Goal: Check status: Check status

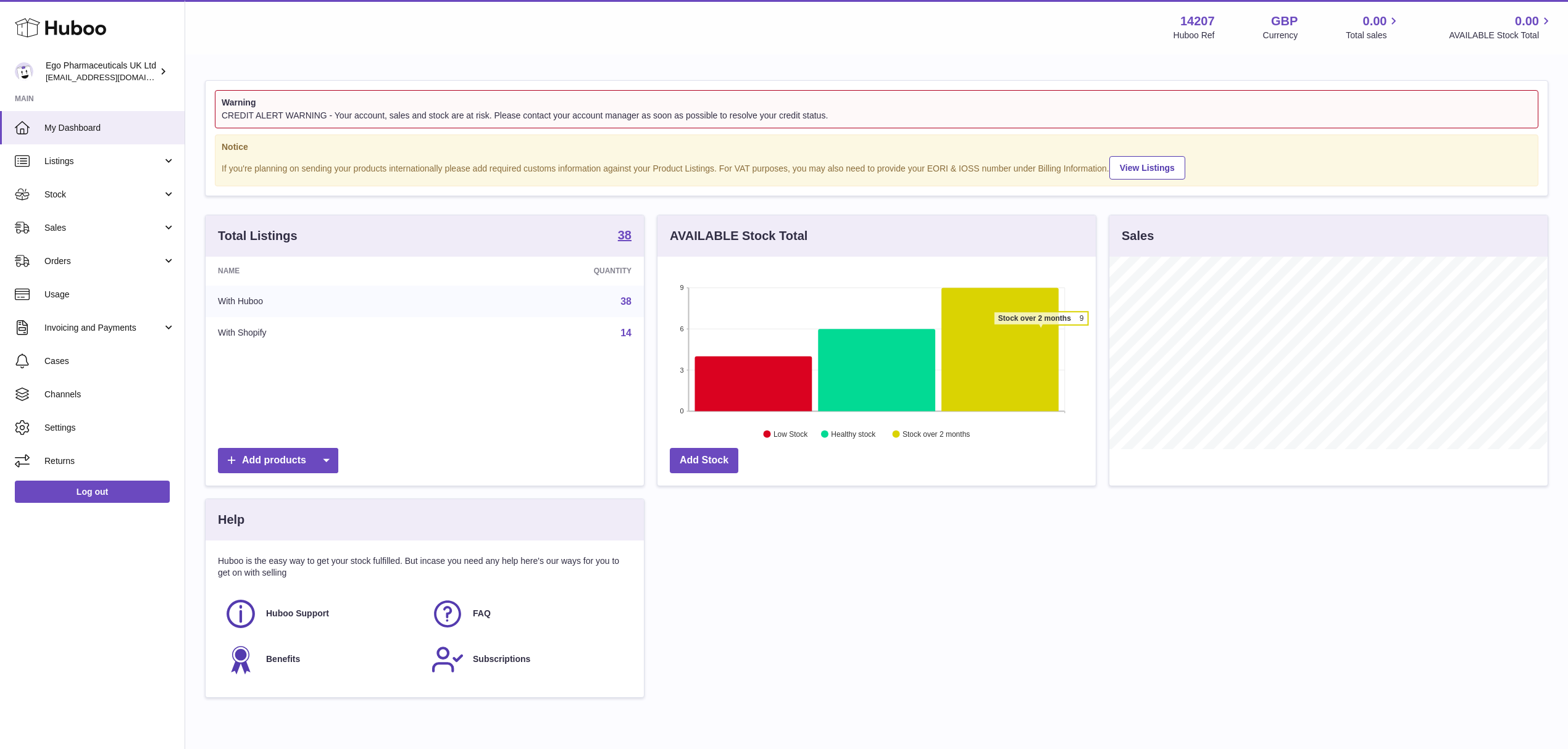
scroll to position [193, 437]
click at [102, 253] on link "Orders" at bounding box center [92, 261] width 185 height 33
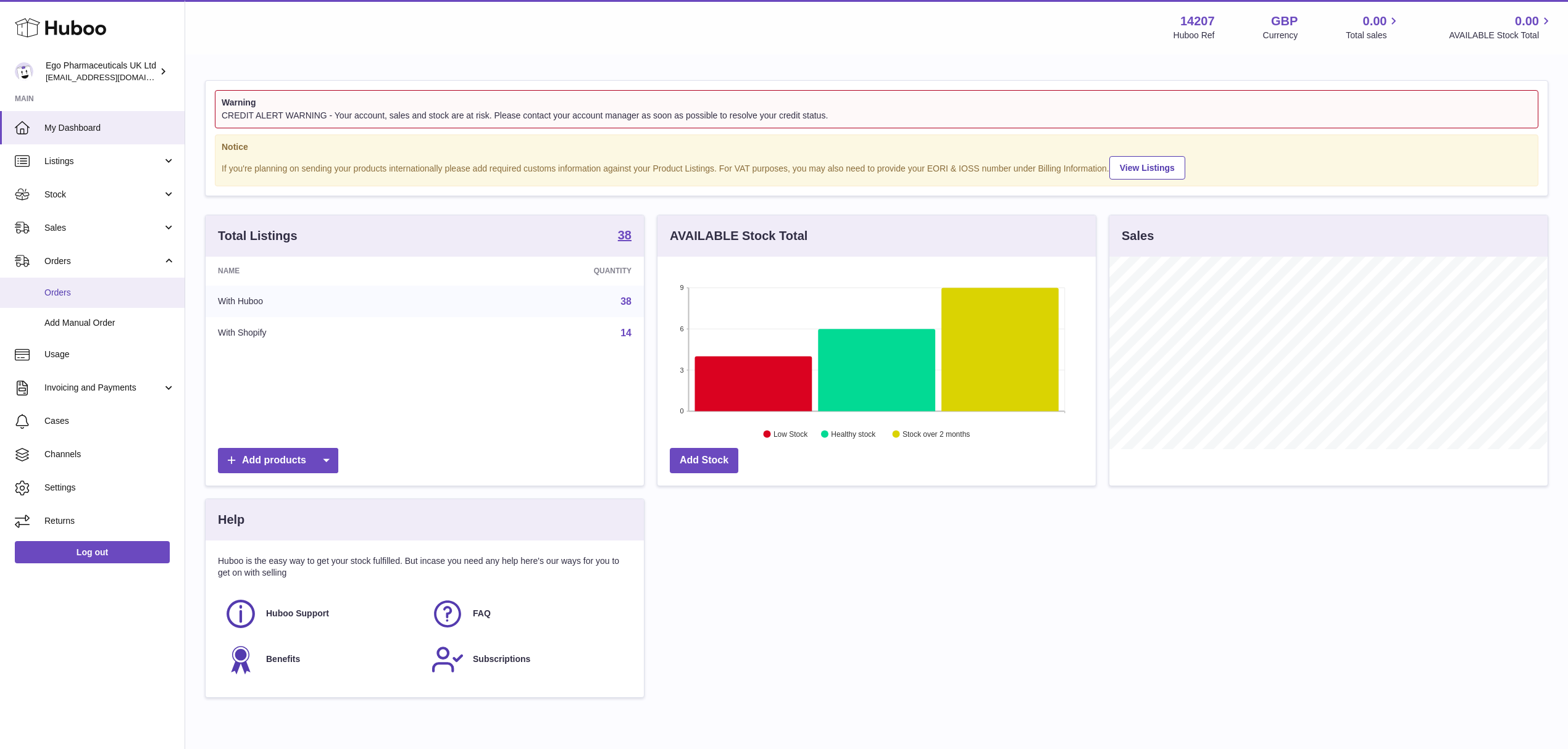
click at [102, 288] on span "Orders" at bounding box center [110, 293] width 131 height 12
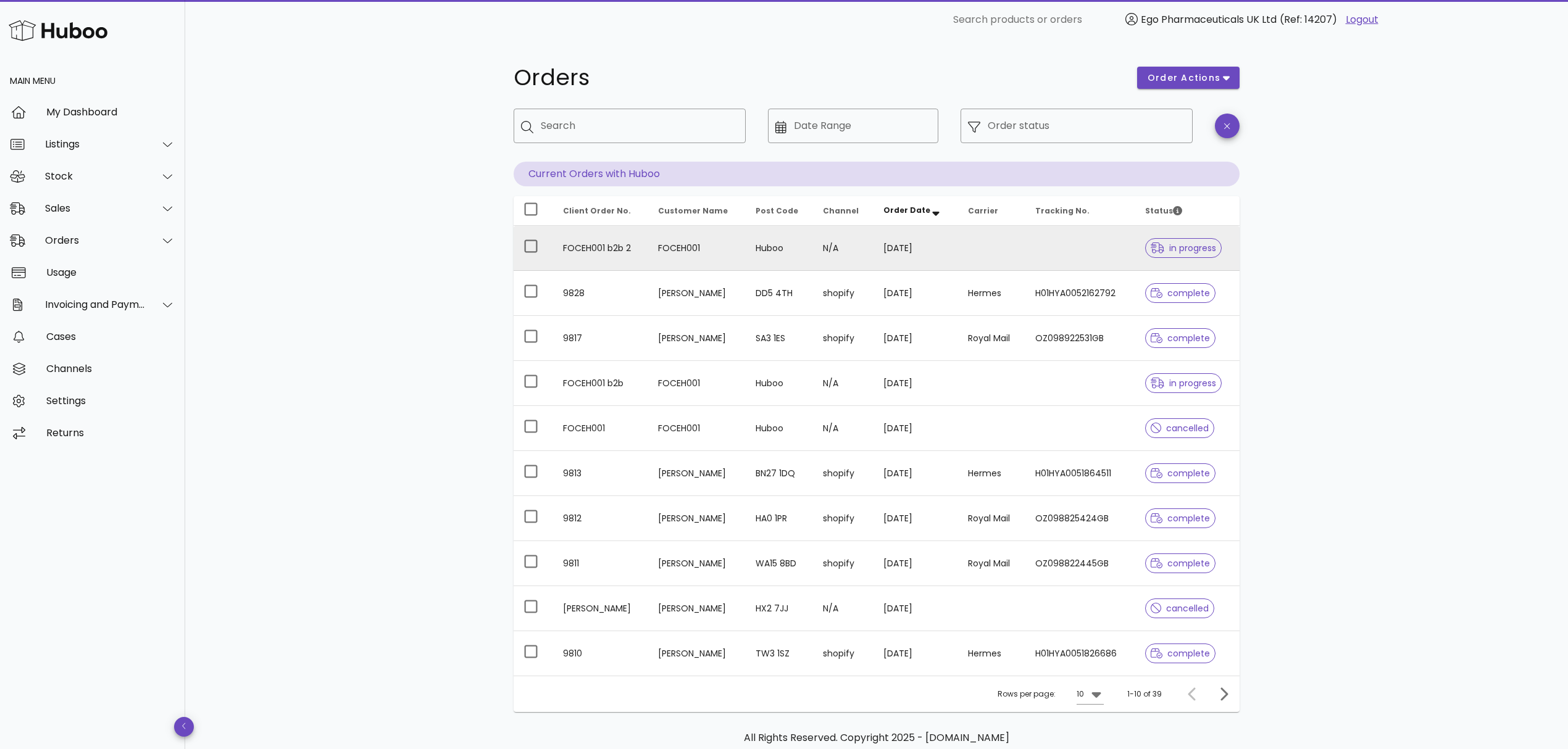
click at [1026, 249] on td at bounding box center [991, 249] width 67 height 45
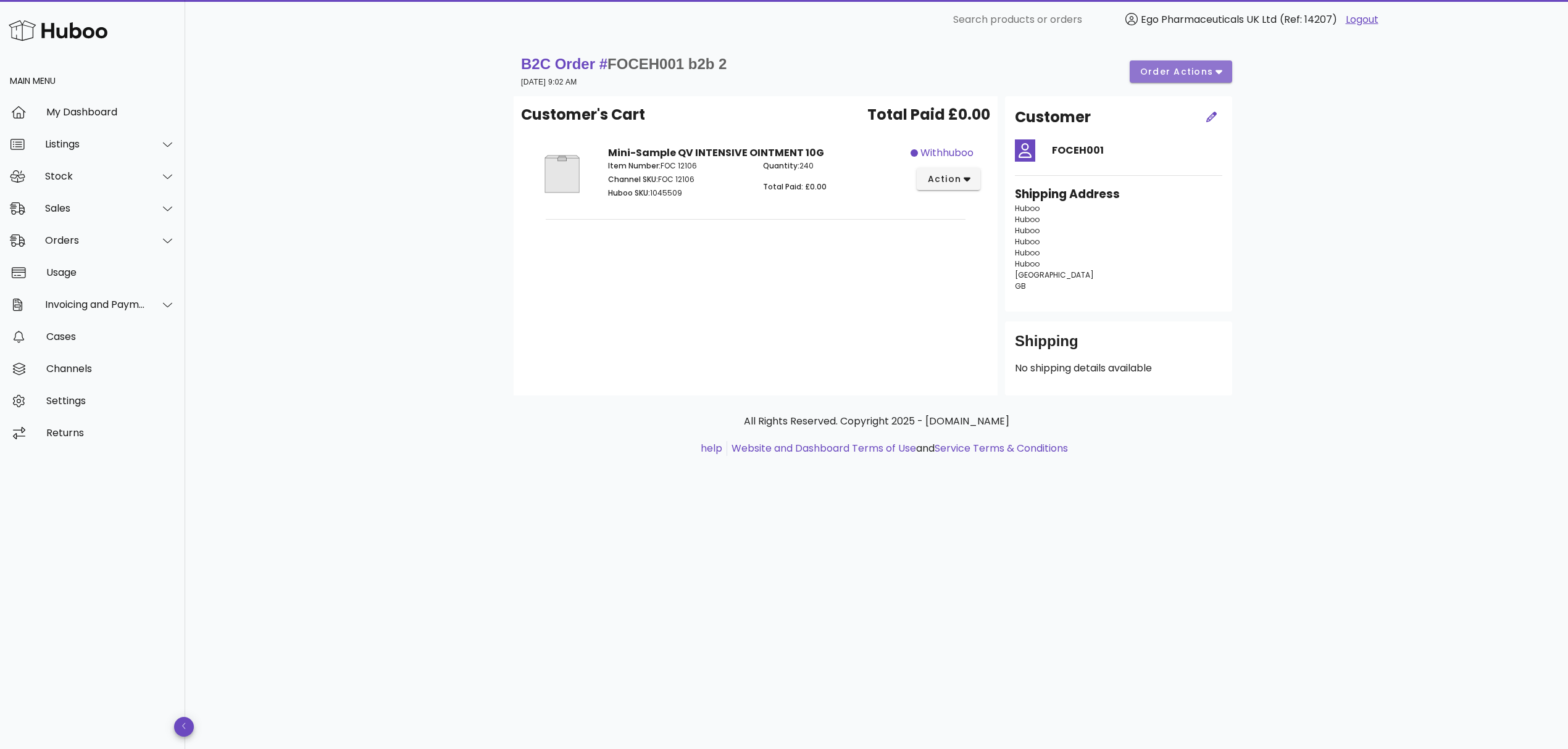
click at [1161, 70] on span "order actions" at bounding box center [1176, 72] width 74 height 13
click at [1308, 160] on div "B2C Order # FOCEH001 b2b 2 24 September 2025 at 9:02 AM order actions Customer'…" at bounding box center [876, 394] width 1382 height 710
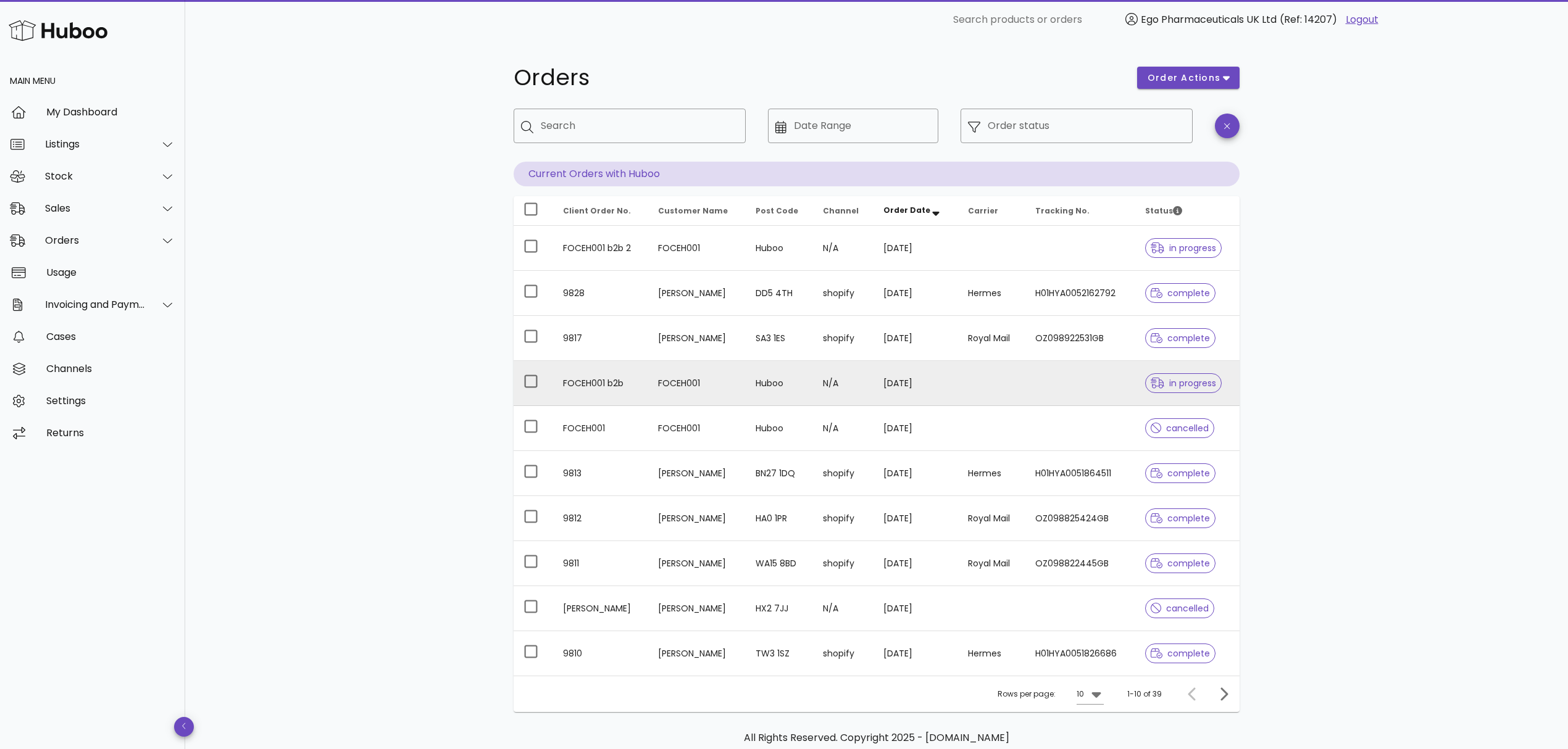
click at [1033, 393] on td at bounding box center [1080, 384] width 110 height 45
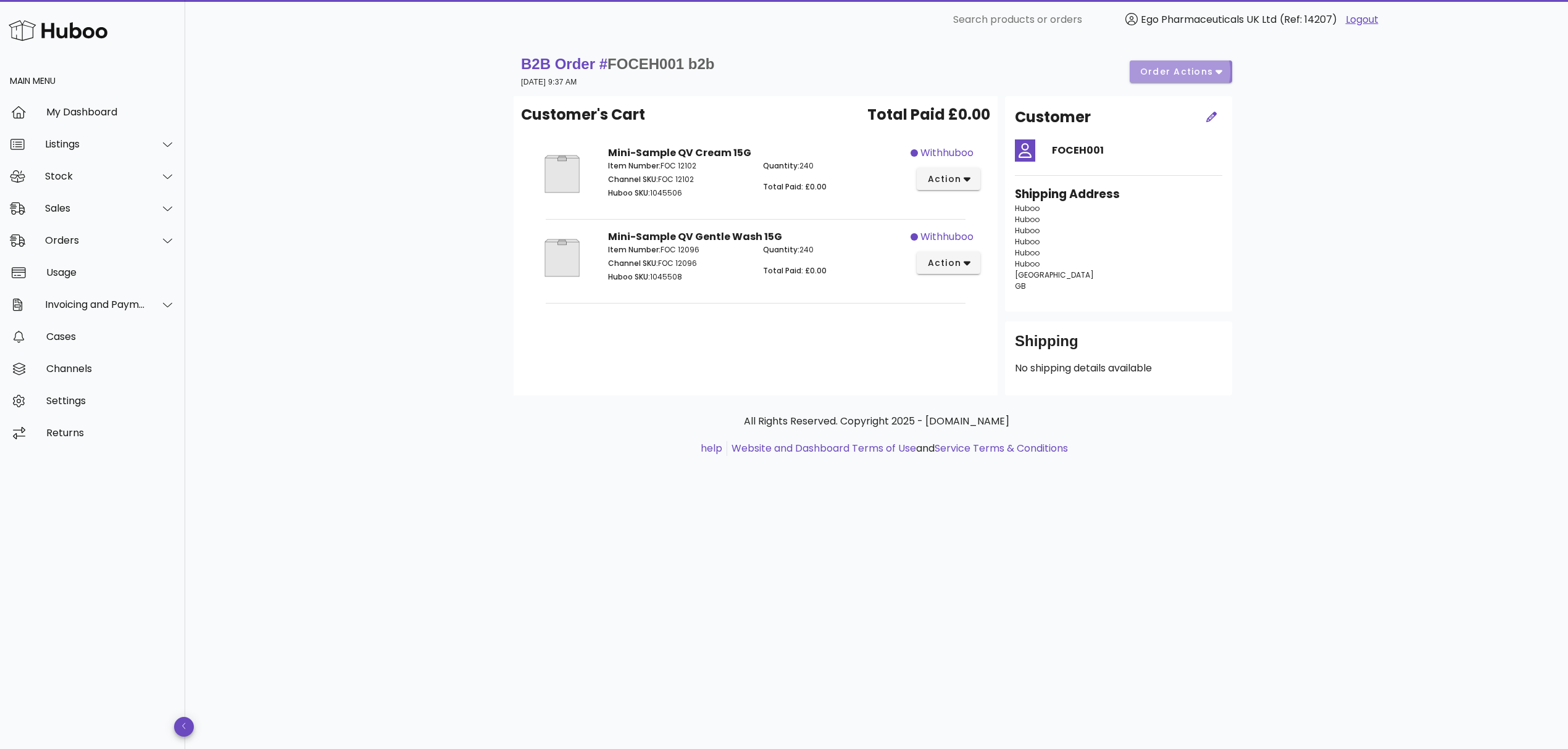
click at [1169, 69] on span "order actions" at bounding box center [1176, 72] width 74 height 13
click at [1282, 245] on div "B2B Order # FOCEH001 b2b 12 September 2025 at 9:37 AM order actions Customer's …" at bounding box center [876, 394] width 1382 height 710
click at [1175, 67] on span "order actions" at bounding box center [1176, 72] width 74 height 13
click at [1176, 87] on div "Release Reprocess Cancel" at bounding box center [1196, 117] width 106 height 102
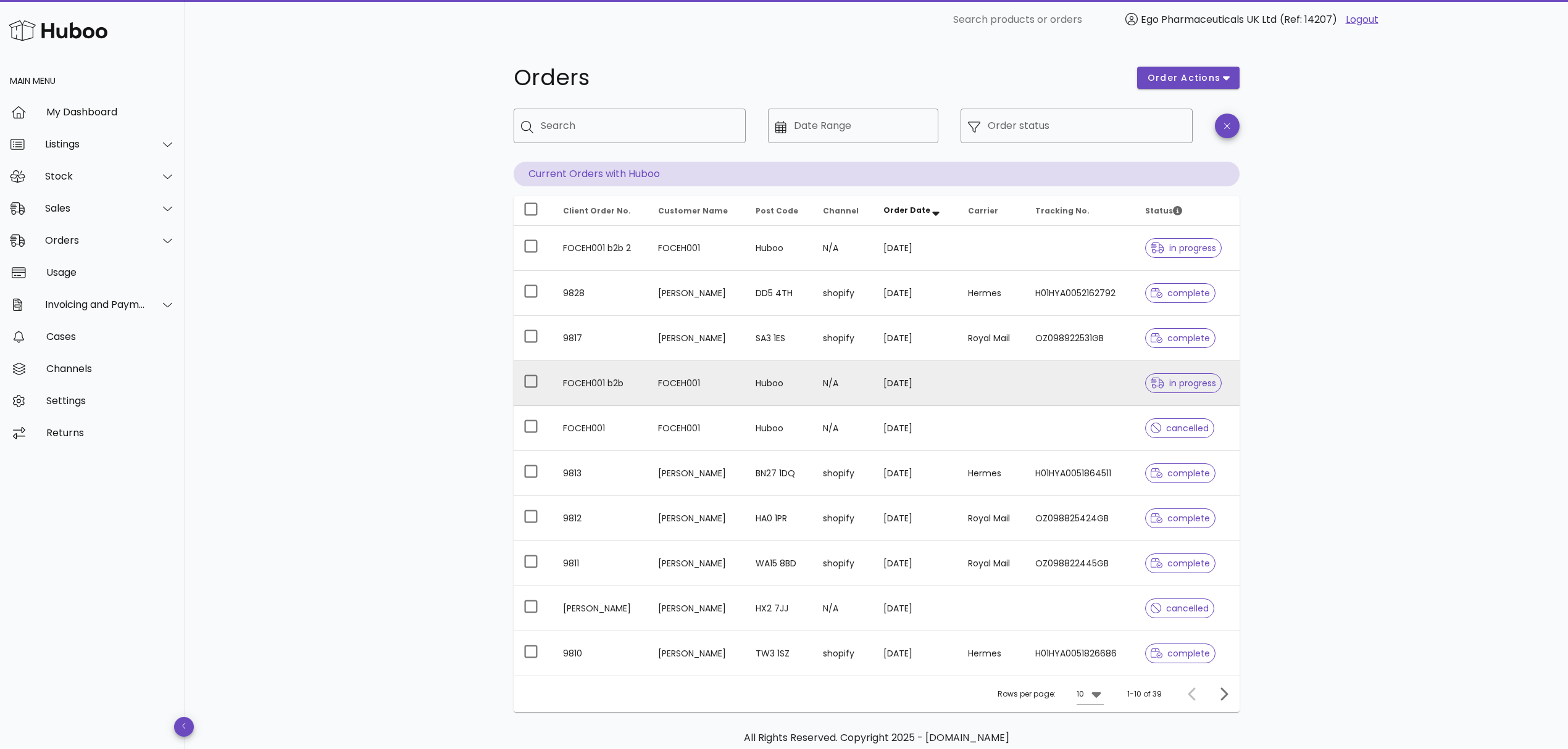
click at [853, 386] on td "N/A" at bounding box center [843, 384] width 61 height 45
